Goal: Information Seeking & Learning: Learn about a topic

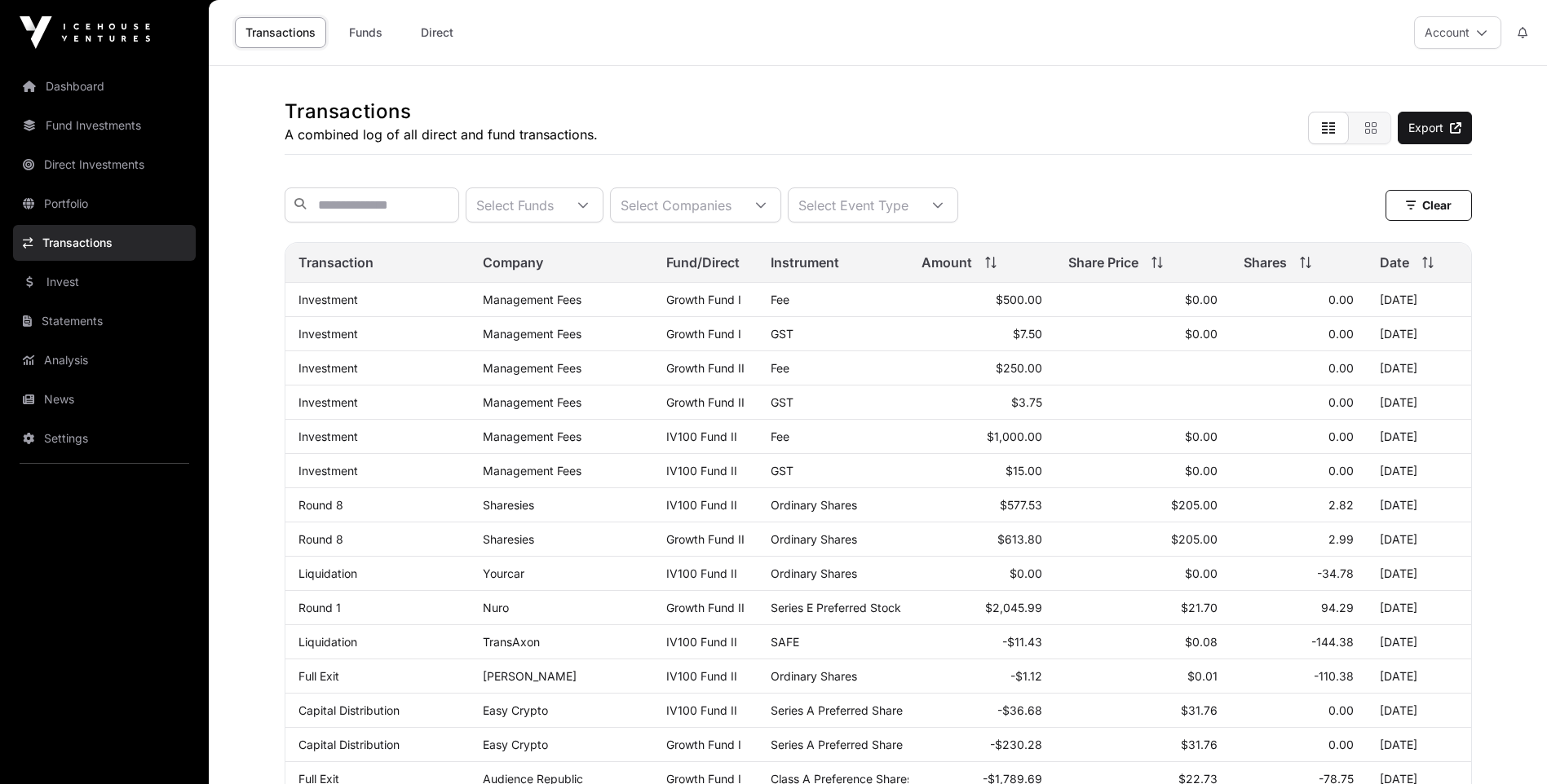
click at [66, 198] on link "Portfolio" at bounding box center [103, 203] width 182 height 36
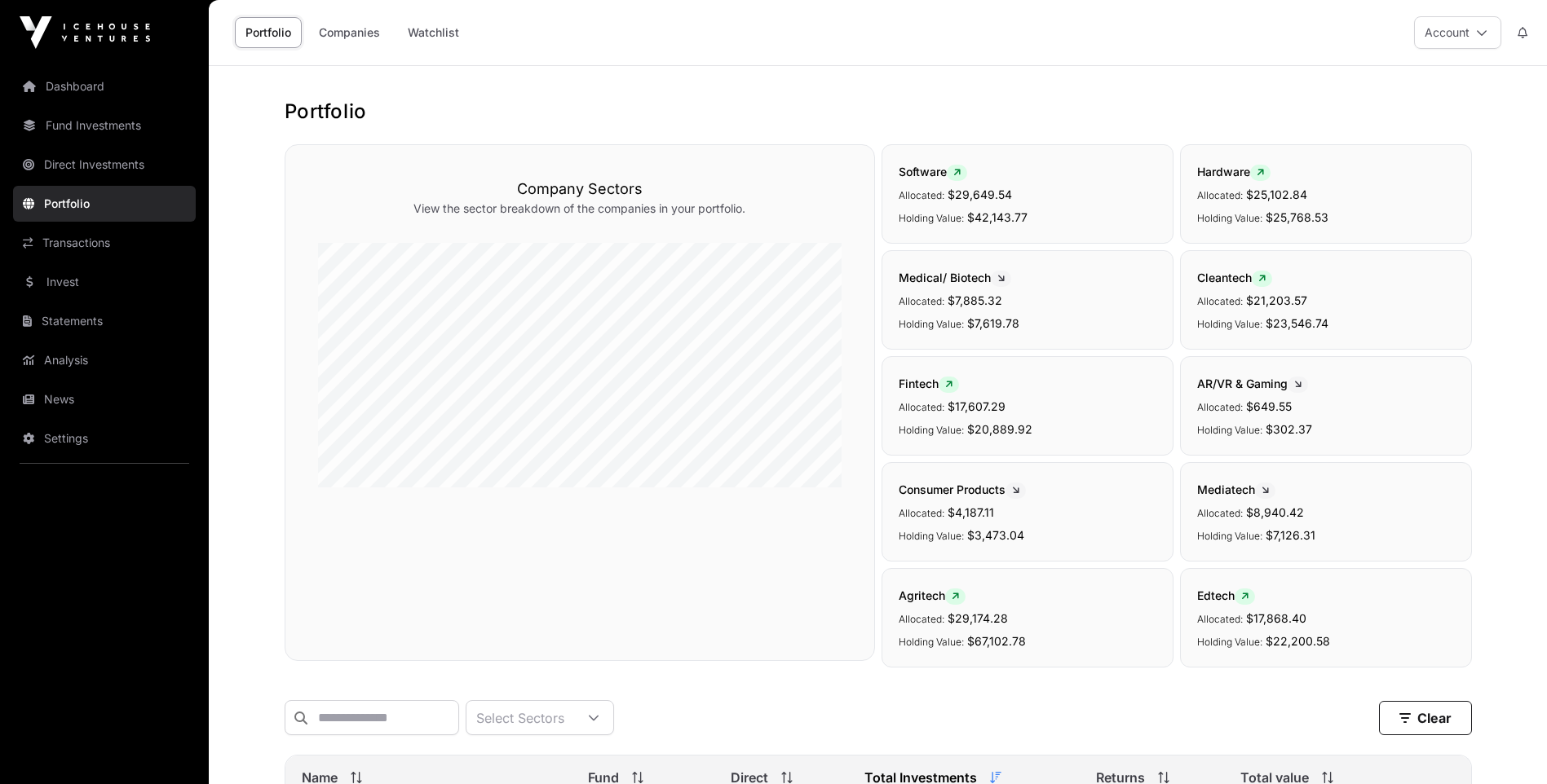
click at [371, 27] on link "Companies" at bounding box center [349, 33] width 82 height 31
click at [260, 34] on link "Portfolio" at bounding box center [267, 33] width 67 height 31
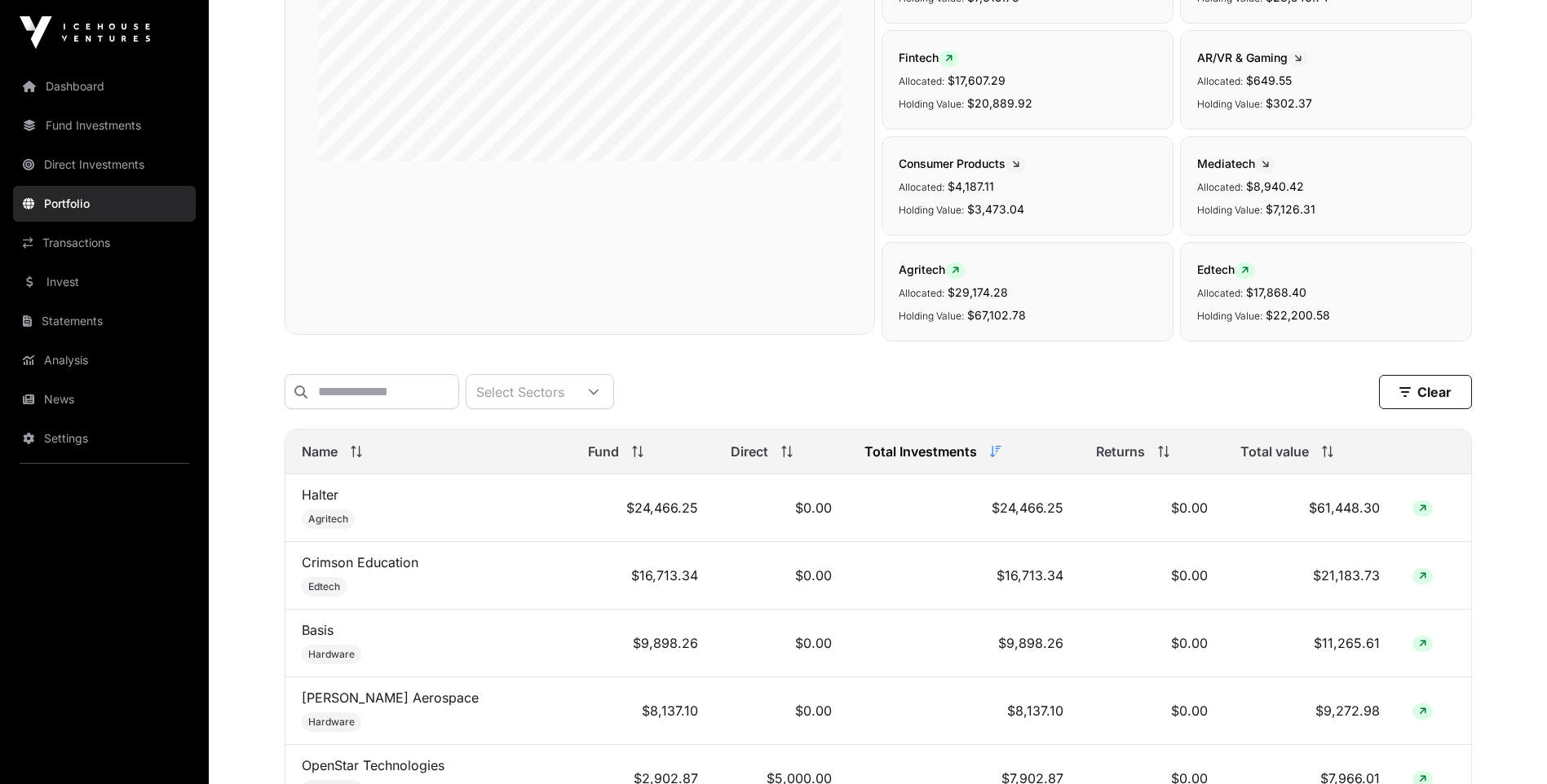
click at [349, 457] on span at bounding box center [354, 452] width 18 height 11
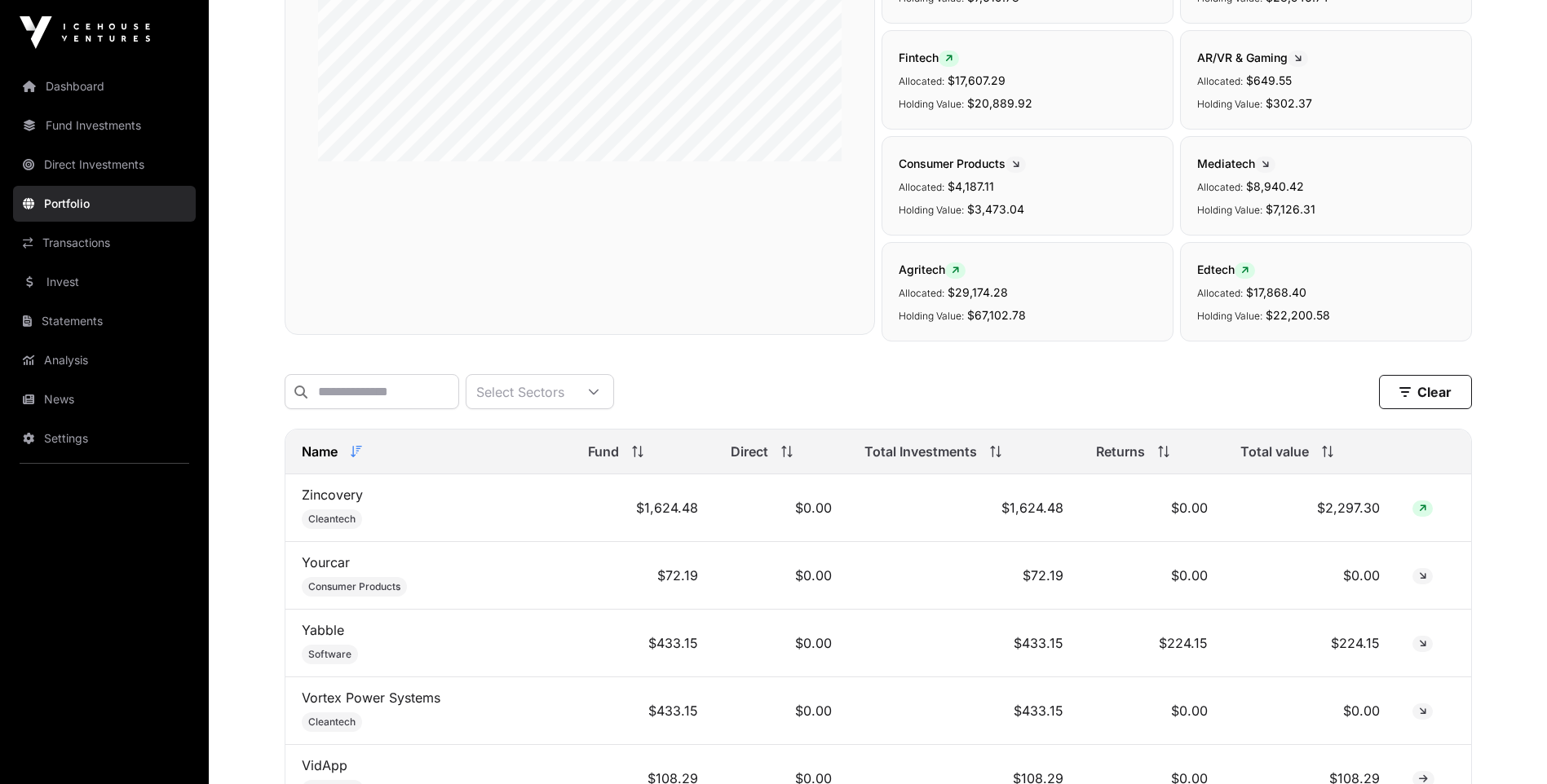
click at [355, 457] on icon at bounding box center [356, 452] width 11 height 11
click at [345, 503] on link "26 Seasons" at bounding box center [337, 495] width 71 height 16
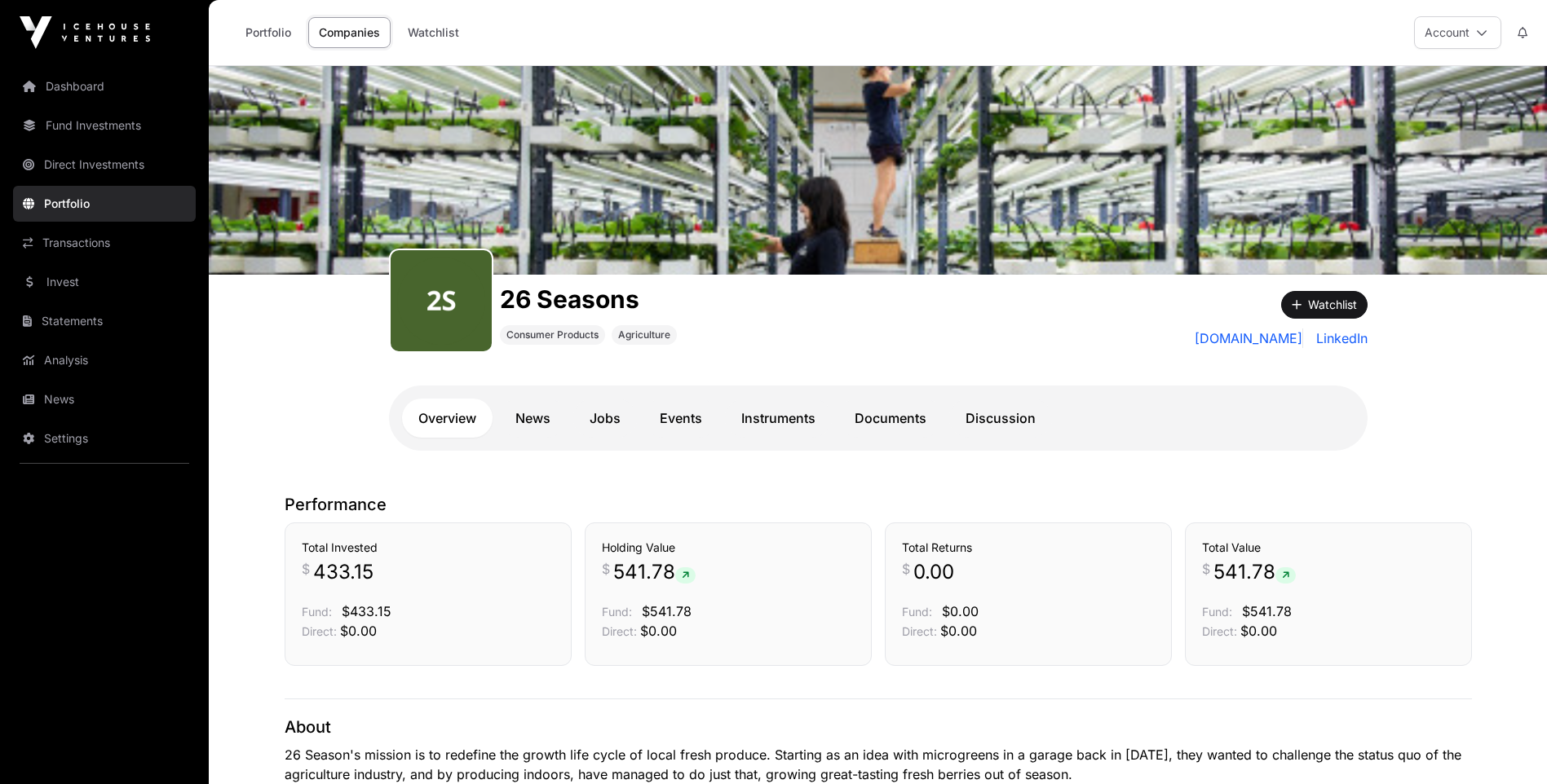
click at [894, 417] on link "Documents" at bounding box center [890, 418] width 104 height 39
